Goal: Check status: Check status

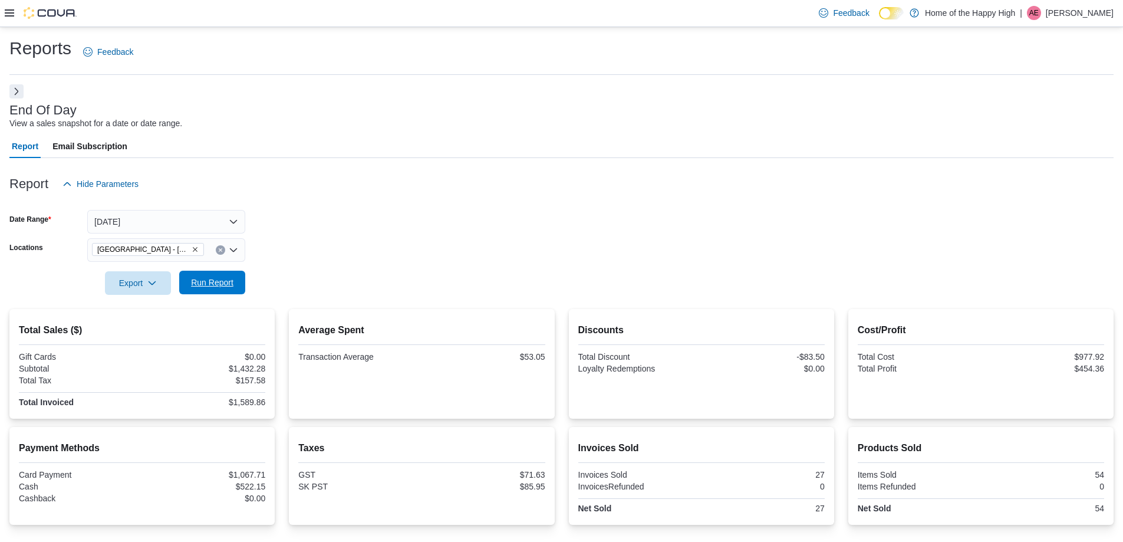
scroll to position [81, 0]
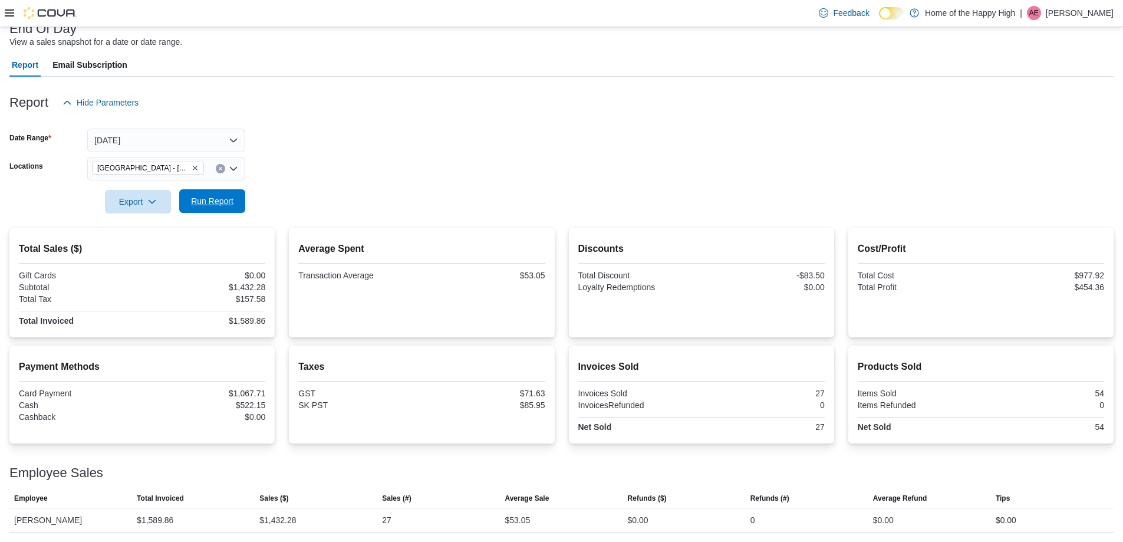
click at [230, 204] on span "Run Report" at bounding box center [212, 201] width 42 height 12
click at [186, 133] on button "[DATE]" at bounding box center [166, 141] width 158 height 24
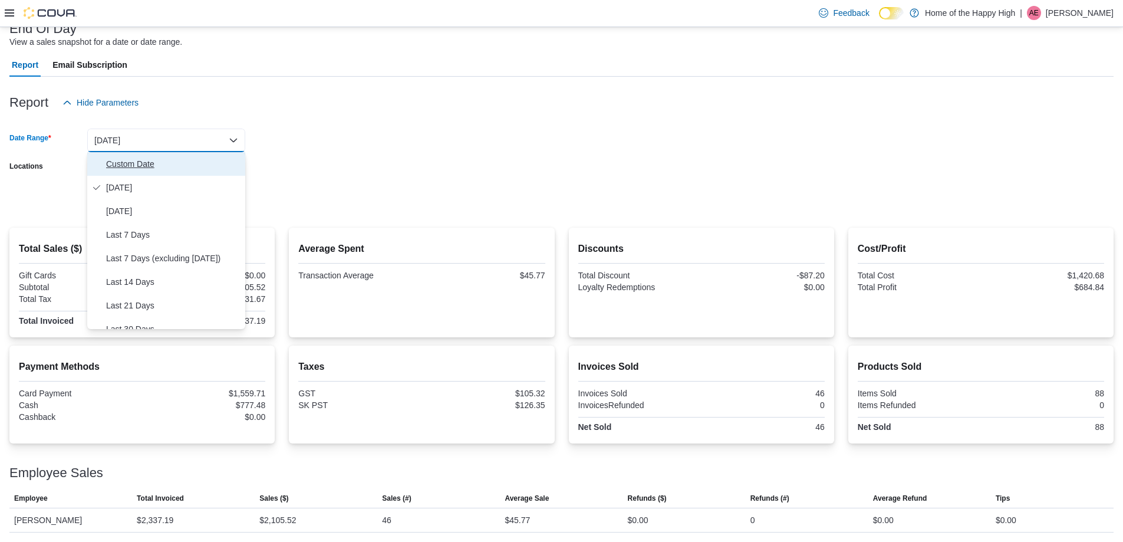
click at [130, 159] on span "Custom Date" at bounding box center [173, 164] width 134 height 14
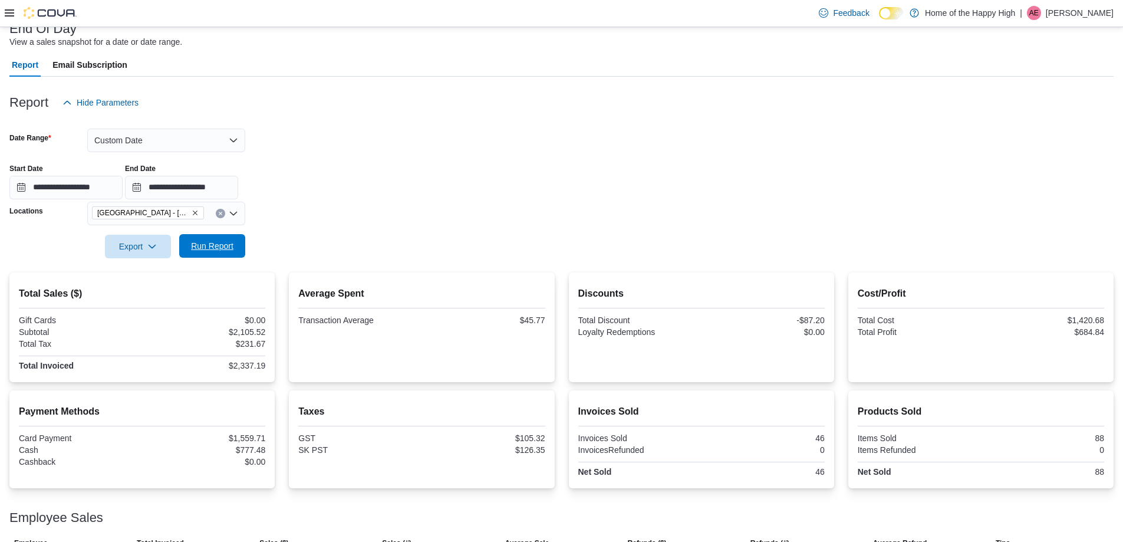
click at [208, 244] on span "Run Report" at bounding box center [212, 246] width 42 height 12
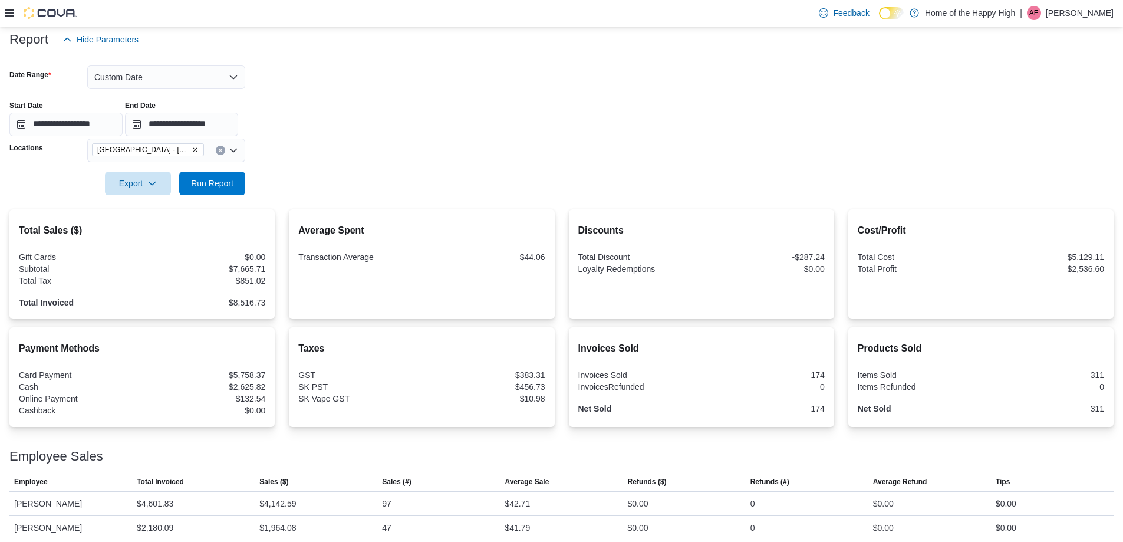
scroll to position [117, 0]
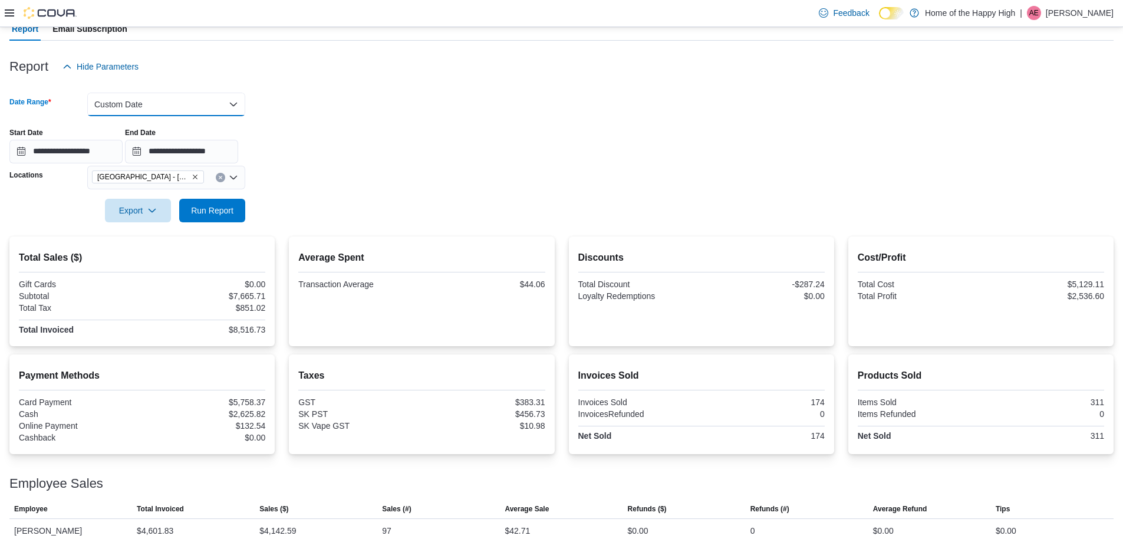
click at [177, 109] on button "Custom Date" at bounding box center [166, 105] width 158 height 24
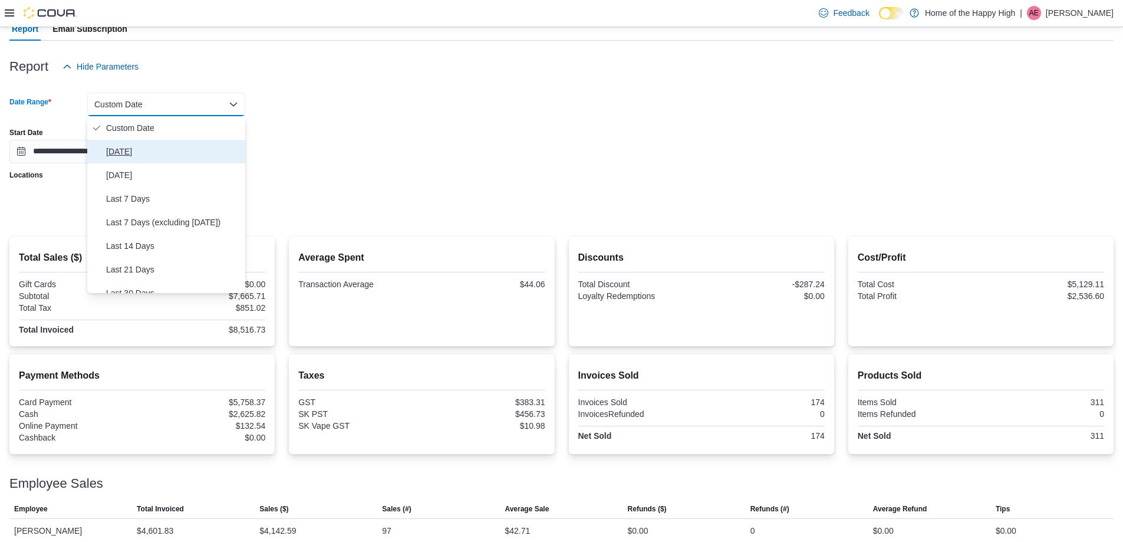
click at [122, 152] on span "[DATE]" at bounding box center [173, 151] width 134 height 14
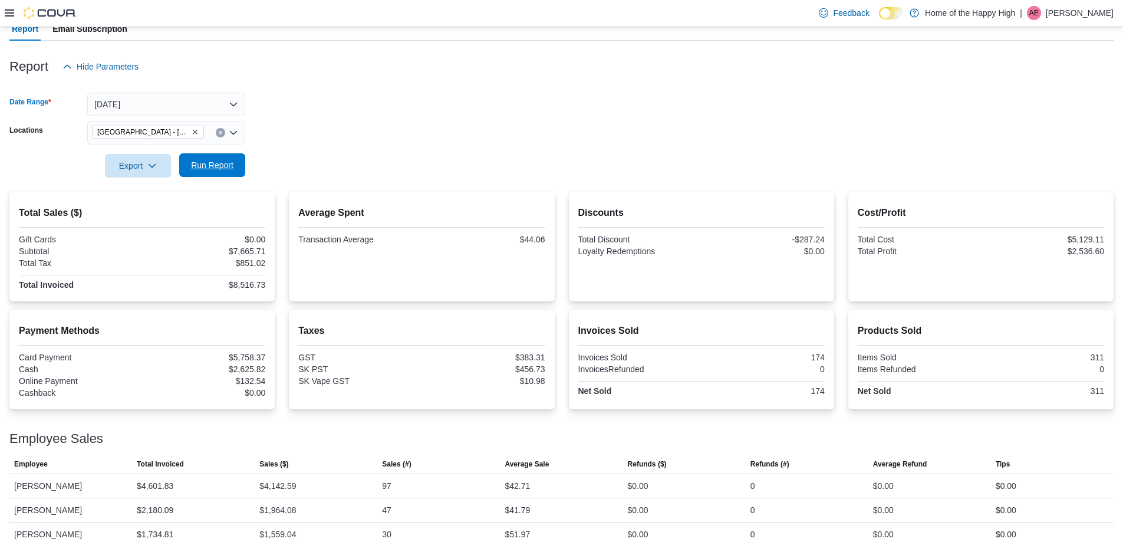
click at [196, 164] on span "Run Report" at bounding box center [212, 165] width 42 height 12
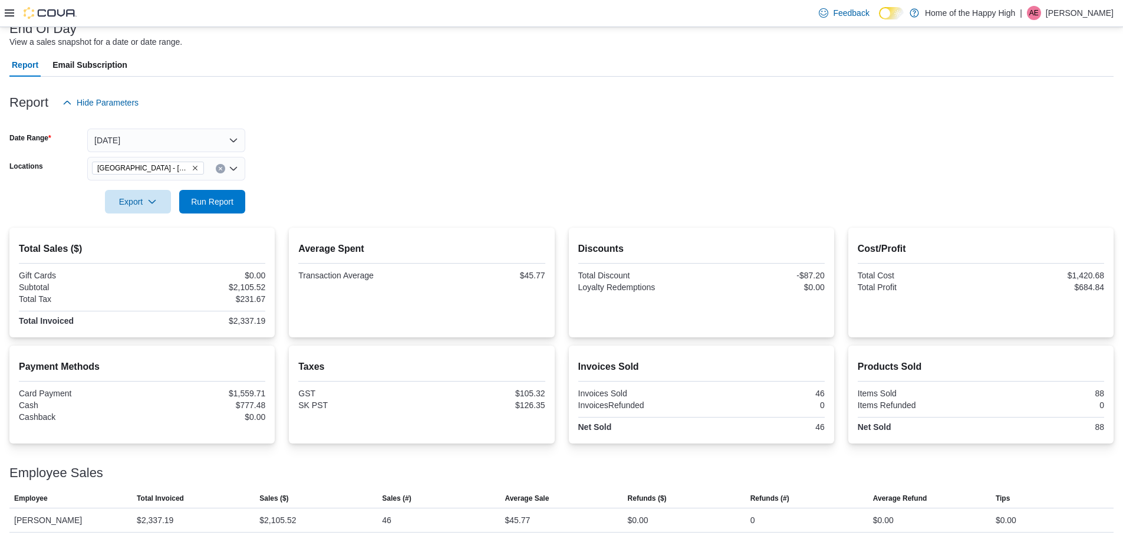
scroll to position [81, 0]
click at [181, 200] on button "Run Report" at bounding box center [212, 201] width 66 height 24
click at [961, 134] on form "Date Range [DATE] Locations [GEOGRAPHIC_DATA] - [GEOGRAPHIC_DATA] - Fire & Flow…" at bounding box center [561, 163] width 1104 height 99
click at [215, 212] on span "Run Report" at bounding box center [212, 201] width 52 height 24
